Goal: Task Accomplishment & Management: Manage account settings

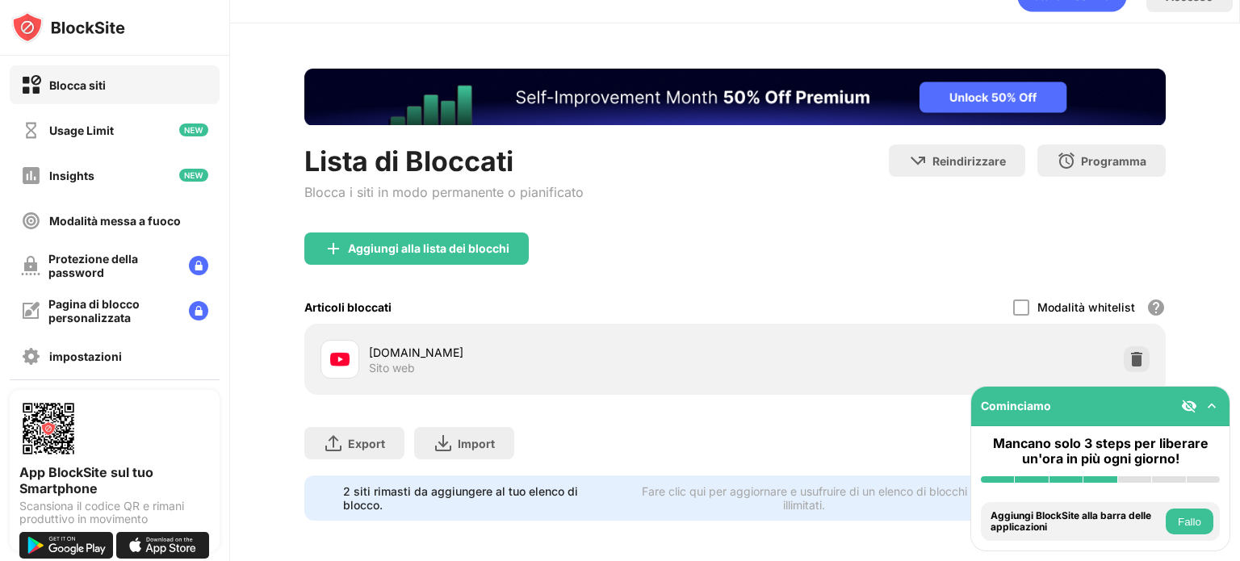
scroll to position [48, 0]
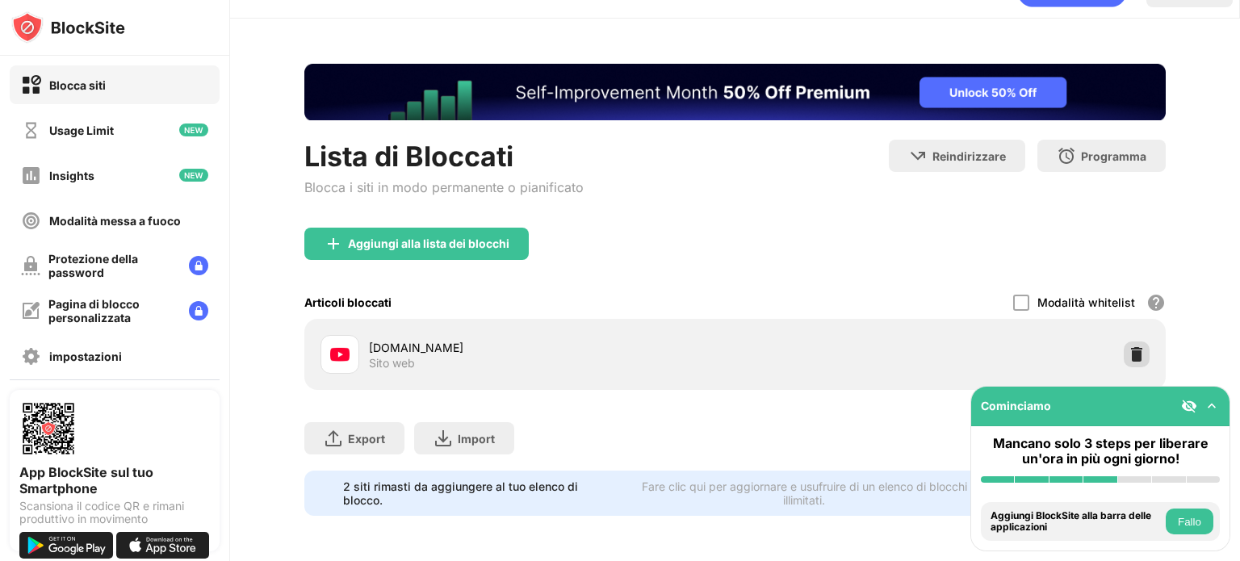
click at [1128, 346] on img at bounding box center [1136, 354] width 16 height 16
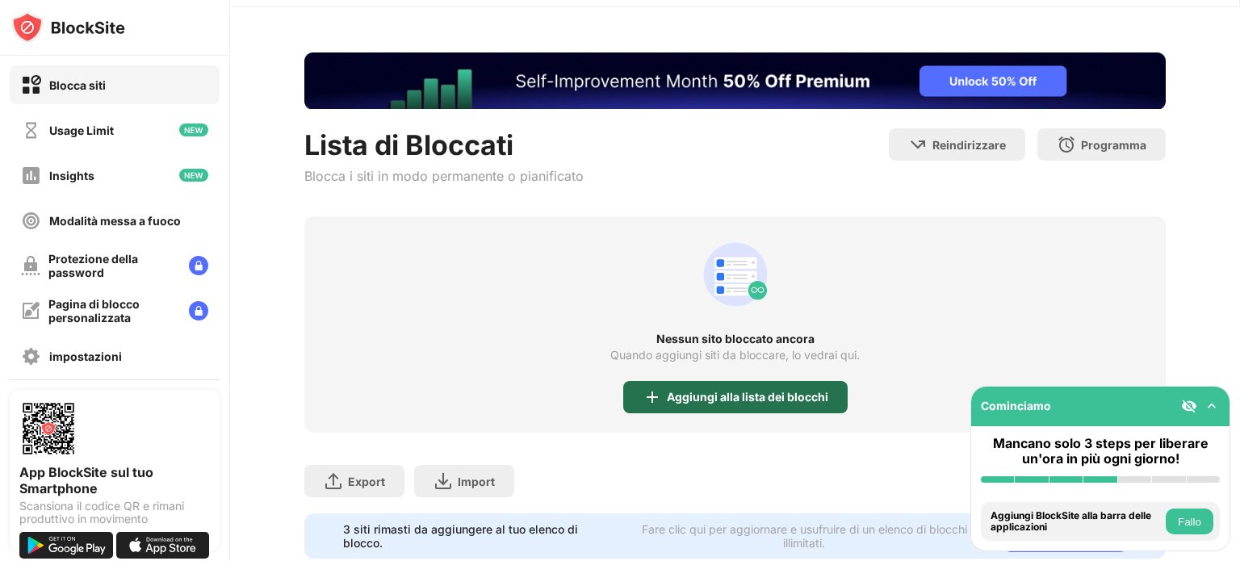
click at [721, 408] on div "Aggiungi alla lista dei blocchi" at bounding box center [735, 397] width 224 height 32
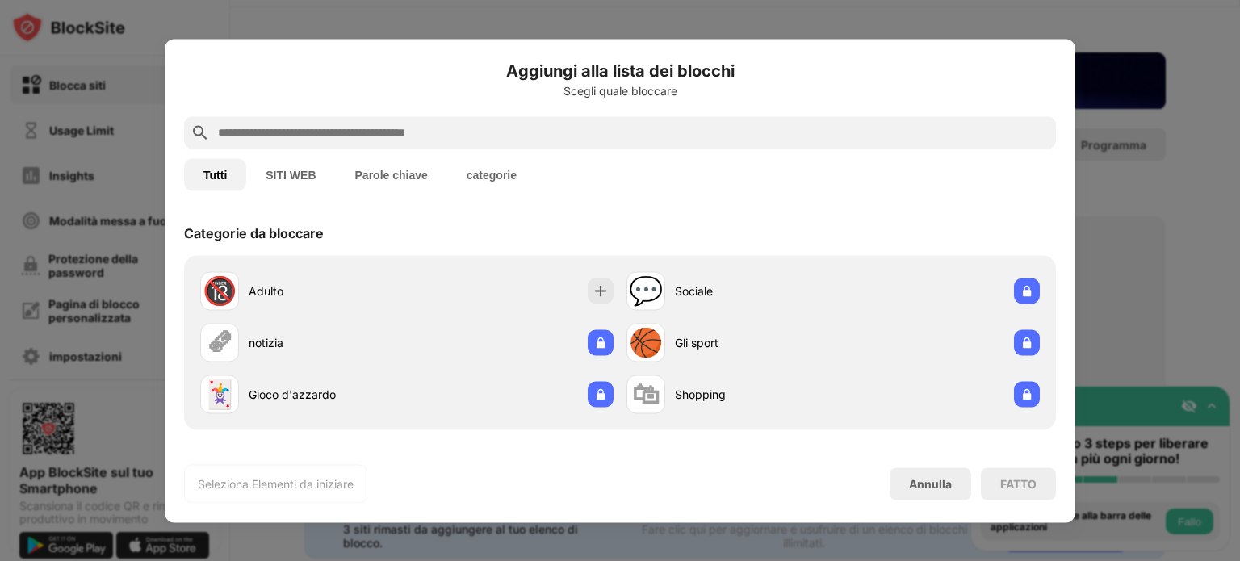
click at [332, 132] on input "text" at bounding box center [632, 132] width 833 height 19
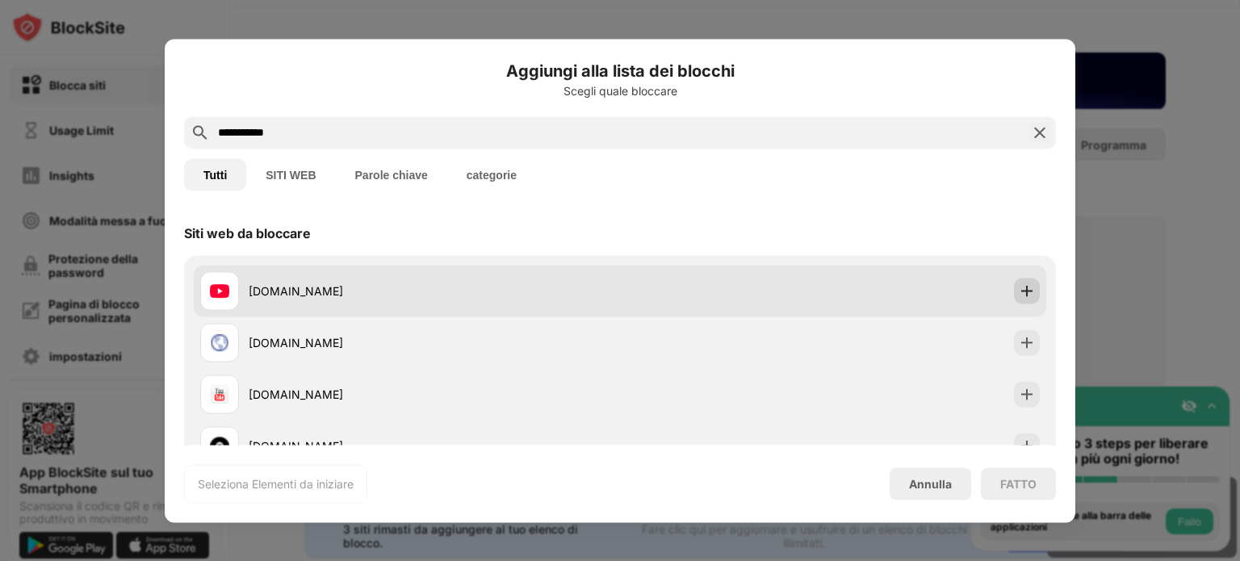
type input "**********"
click at [1019, 287] on img at bounding box center [1027, 290] width 16 height 16
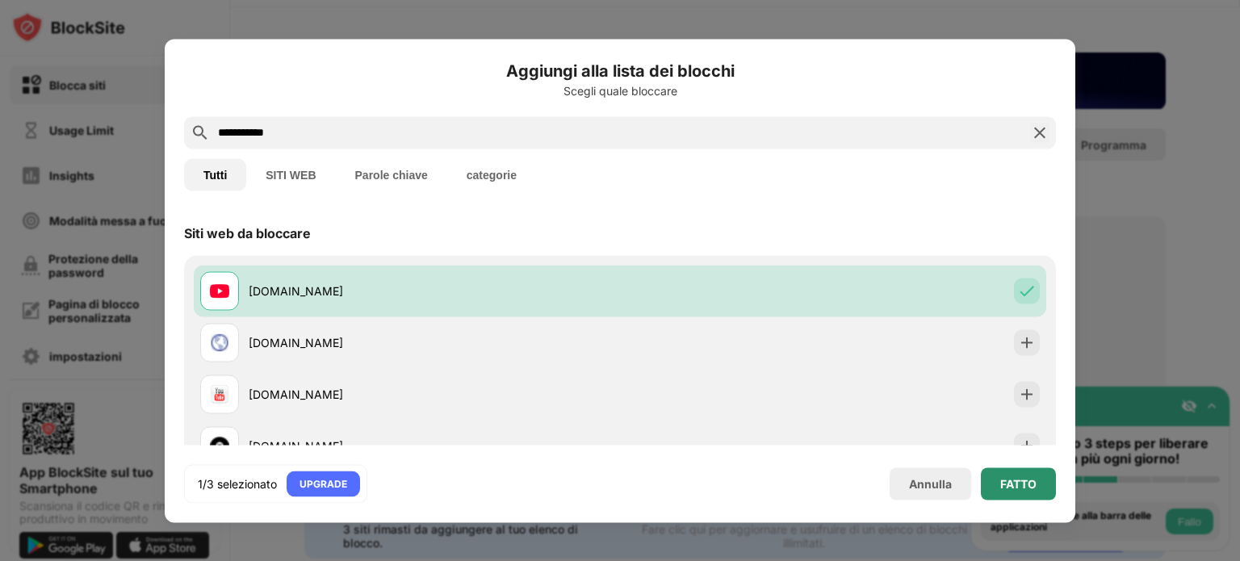
click at [1014, 483] on div "FATTO" at bounding box center [1018, 483] width 36 height 13
